Goal: Contribute content

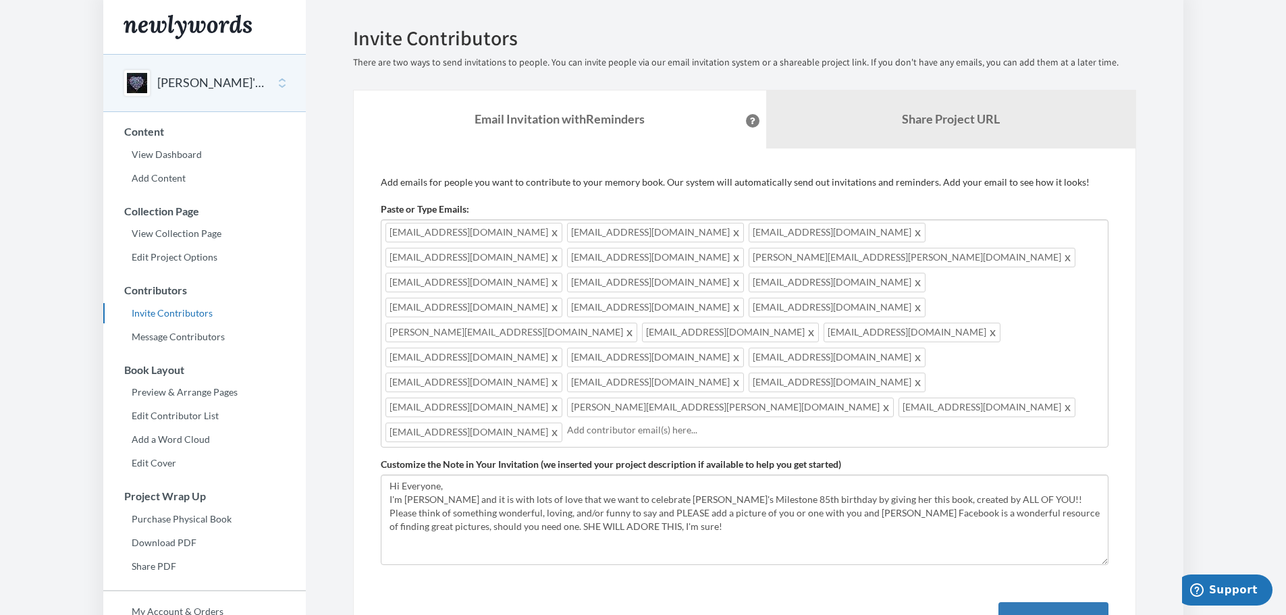
click at [742, 349] on span at bounding box center [737, 357] width 10 height 16
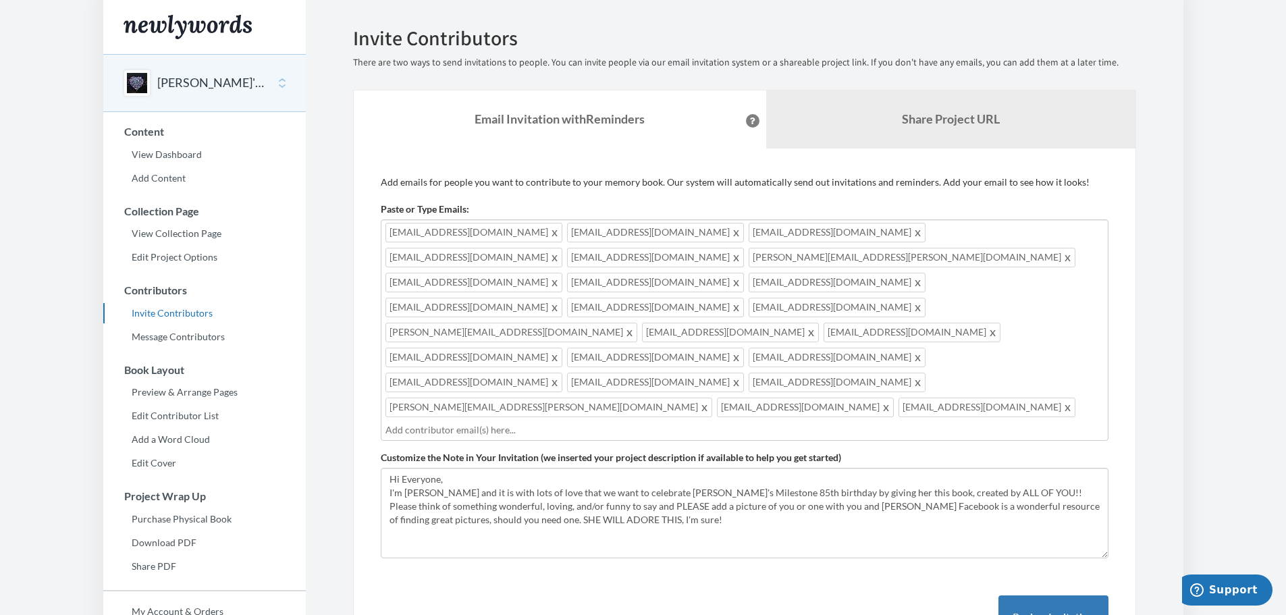
click at [989, 324] on span at bounding box center [994, 332] width 10 height 16
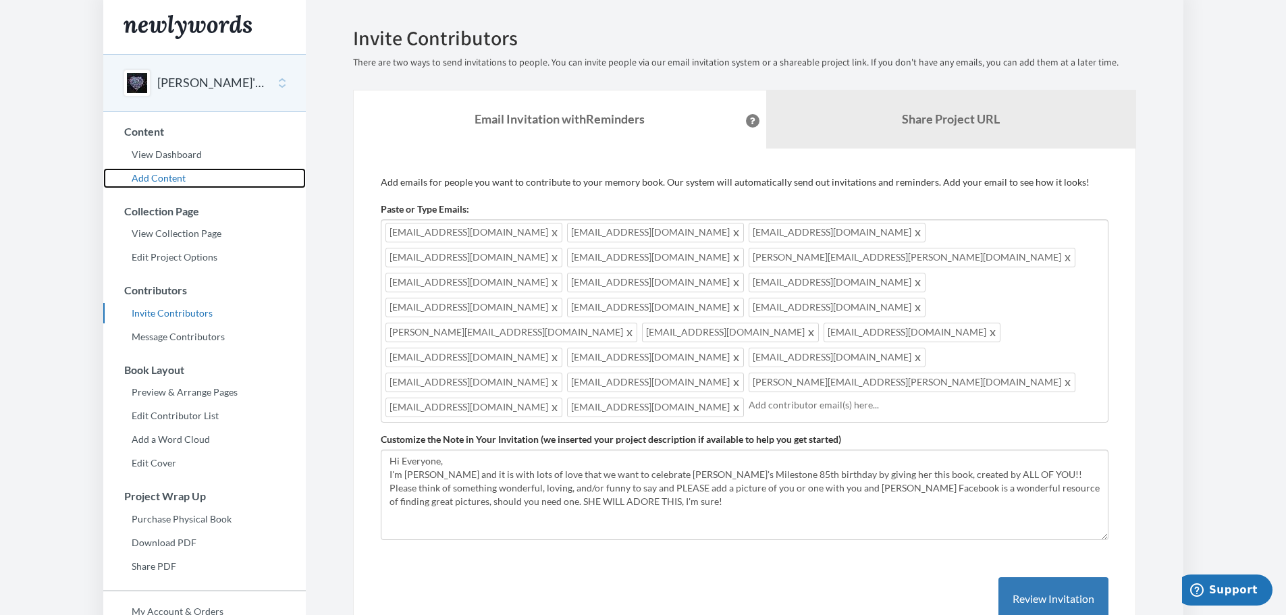
click at [169, 176] on link "Add Content" at bounding box center [204, 178] width 203 height 20
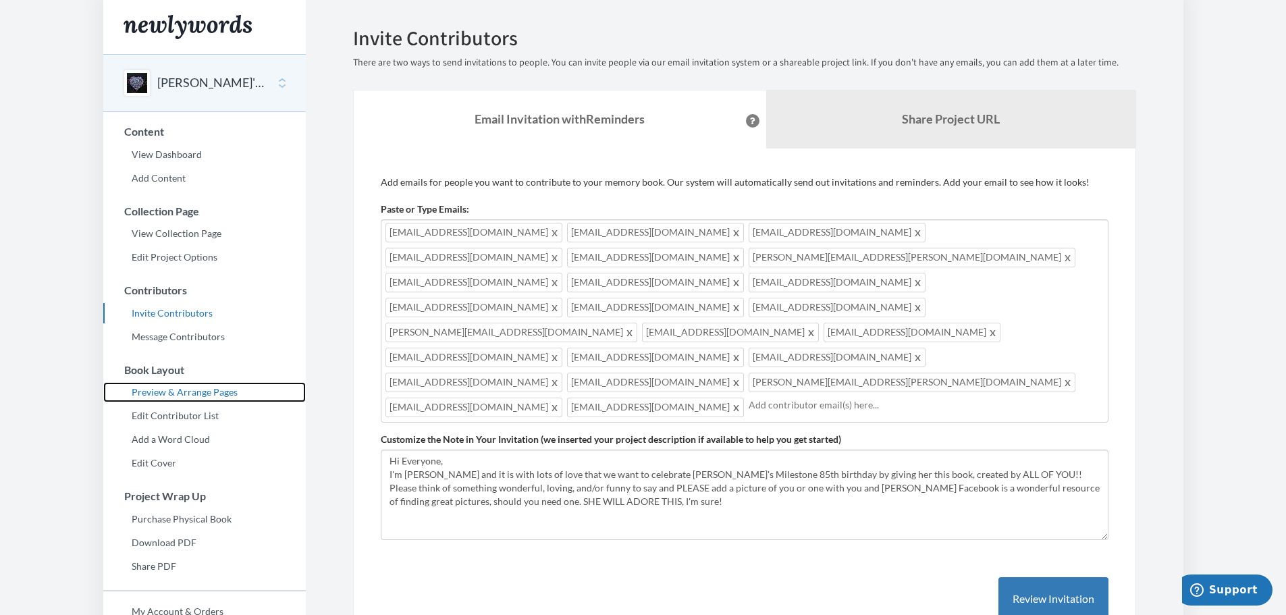
click at [219, 392] on link "Preview & Arrange Pages" at bounding box center [204, 392] width 203 height 20
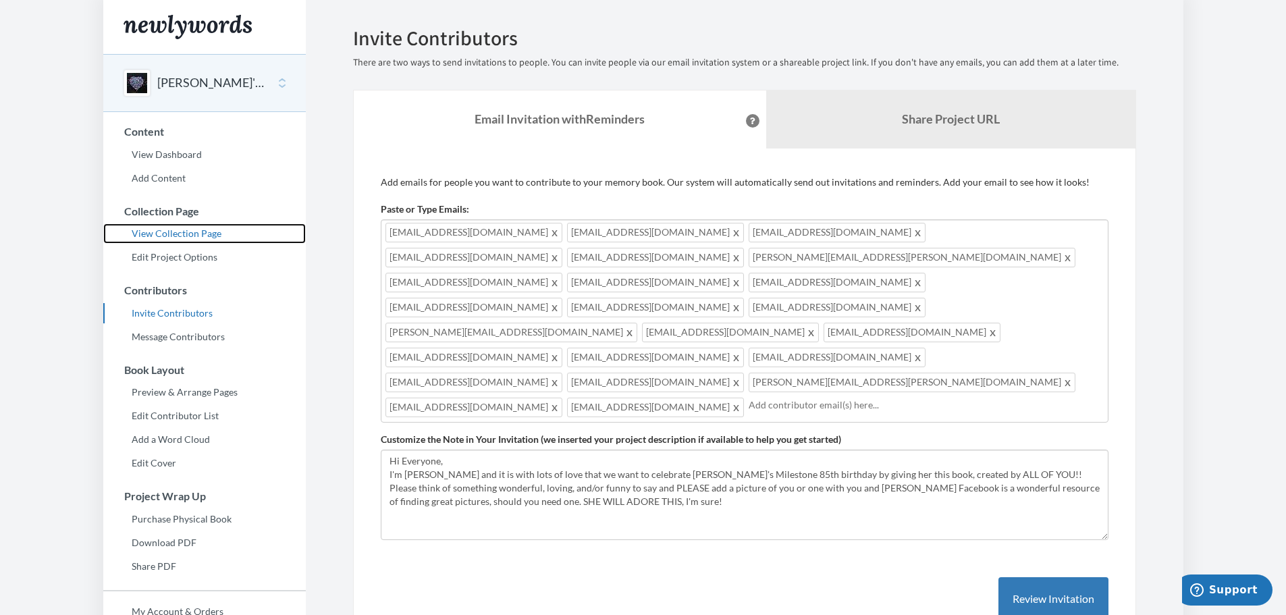
click at [204, 234] on link "View Collection Page" at bounding box center [204, 234] width 203 height 20
